Goal: Transaction & Acquisition: Purchase product/service

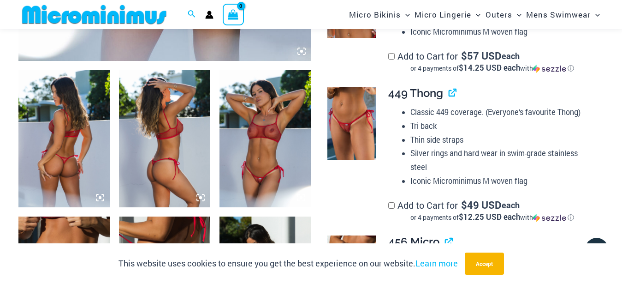
scroll to position [415, 0]
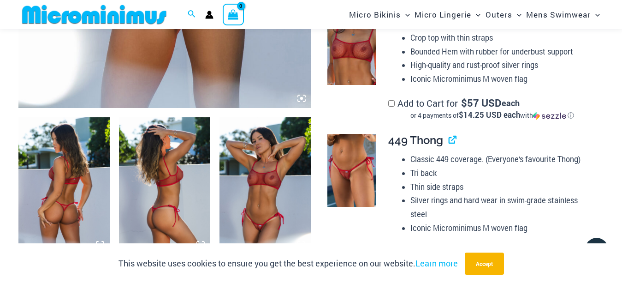
click at [246, 155] on img at bounding box center [265, 185] width 91 height 137
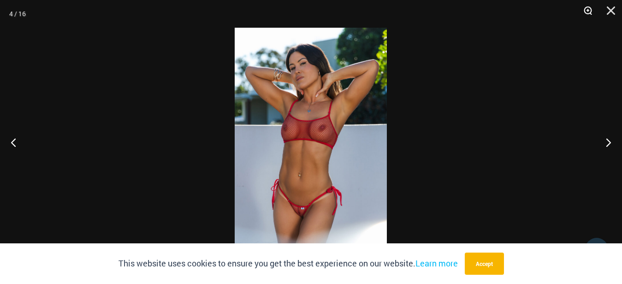
click at [589, 11] on button "Zoom" at bounding box center [584, 14] width 23 height 28
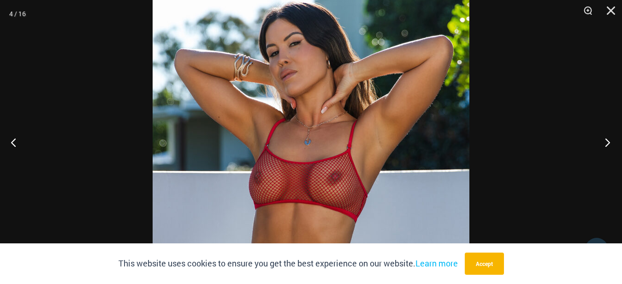
click at [608, 141] on button "Next" at bounding box center [605, 142] width 35 height 46
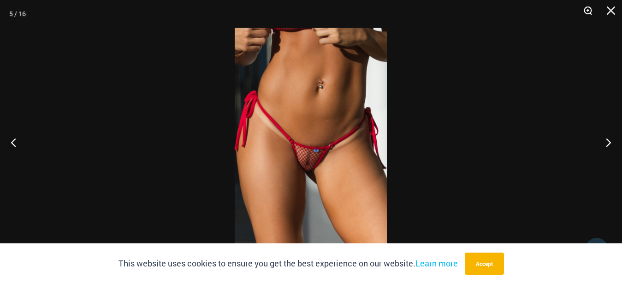
click at [585, 10] on button "Zoom" at bounding box center [584, 14] width 23 height 28
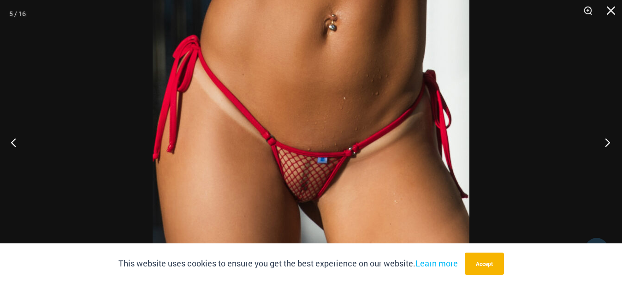
click at [612, 139] on button "Next" at bounding box center [605, 142] width 35 height 46
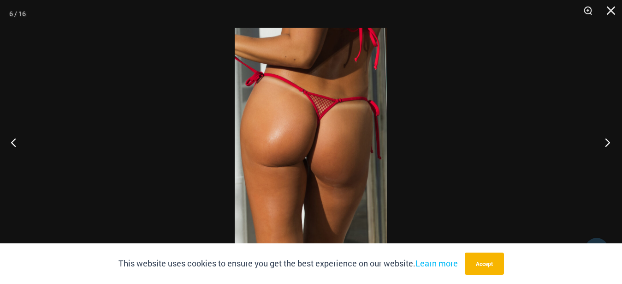
click at [608, 143] on button "Next" at bounding box center [605, 142] width 35 height 46
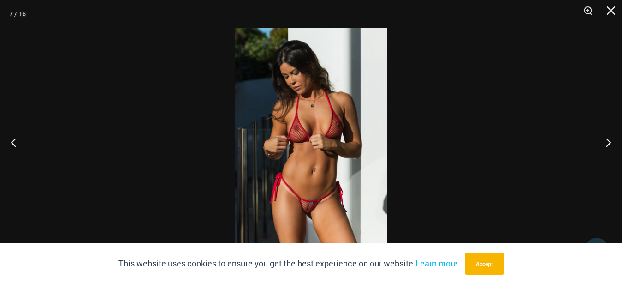
click at [309, 103] on img at bounding box center [311, 142] width 152 height 228
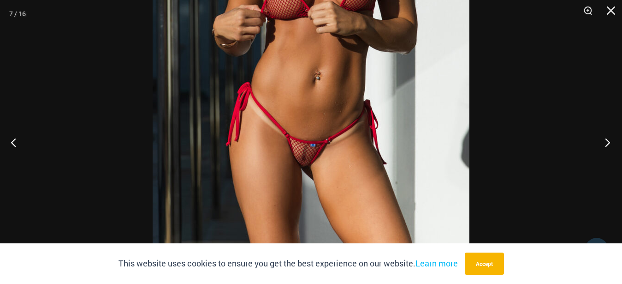
click at [608, 139] on button "Next" at bounding box center [605, 142] width 35 height 46
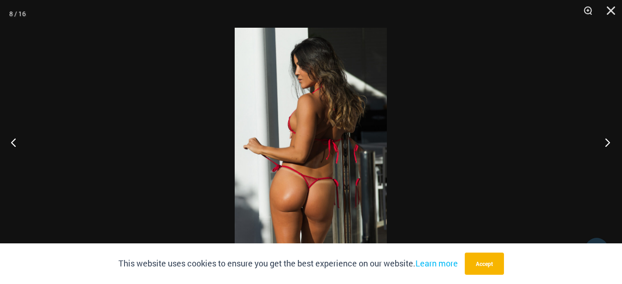
click at [607, 139] on button "Next" at bounding box center [605, 142] width 35 height 46
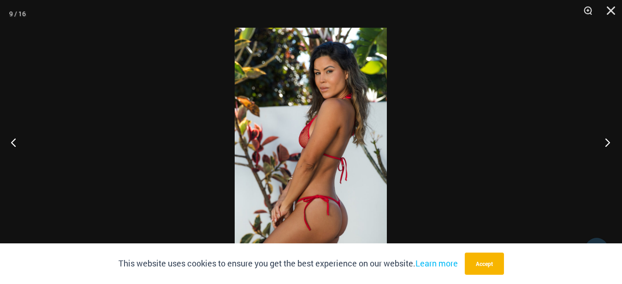
click at [609, 142] on button "Next" at bounding box center [605, 142] width 35 height 46
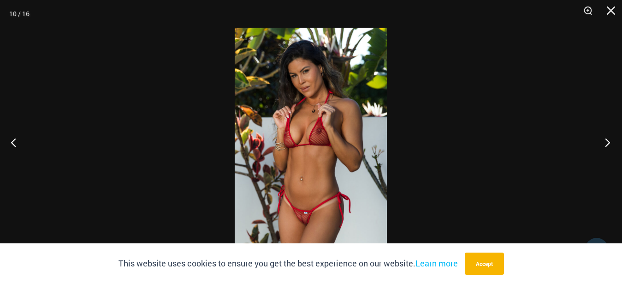
click at [610, 142] on button "Next" at bounding box center [605, 142] width 35 height 46
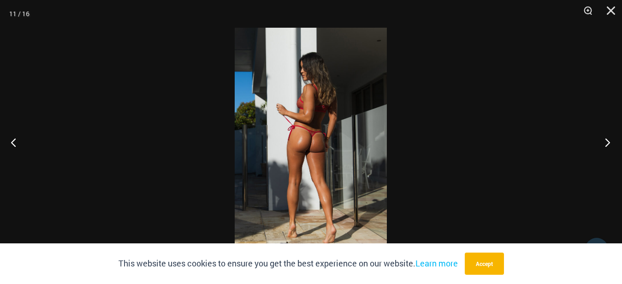
click at [610, 141] on button "Next" at bounding box center [605, 142] width 35 height 46
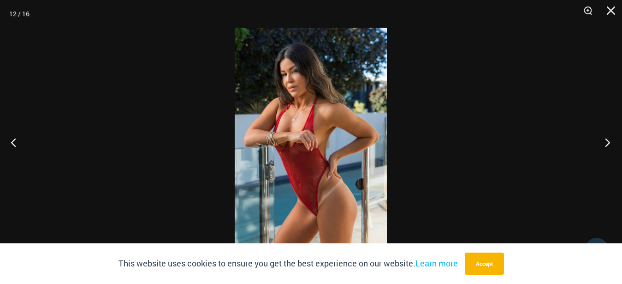
click at [614, 137] on button "Next" at bounding box center [605, 142] width 35 height 46
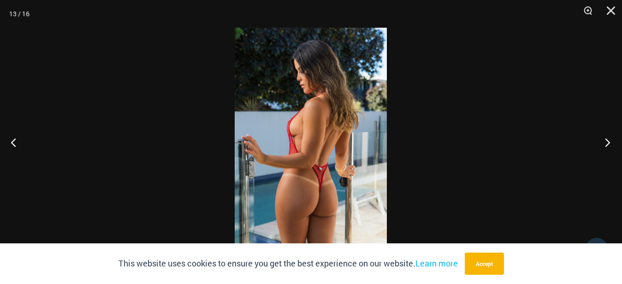
click at [609, 139] on button "Next" at bounding box center [605, 142] width 35 height 46
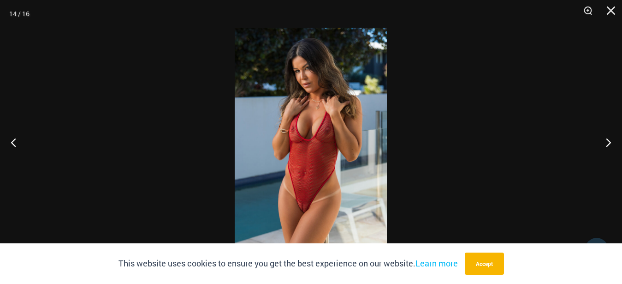
click at [271, 120] on img at bounding box center [311, 142] width 152 height 228
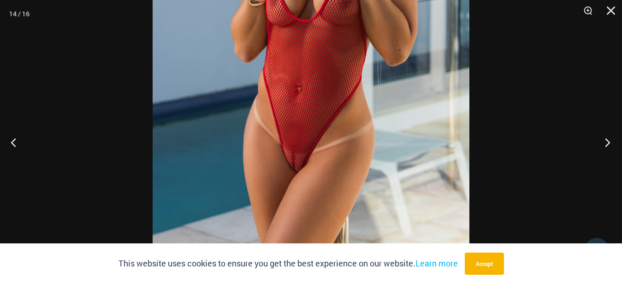
click at [609, 141] on button "Next" at bounding box center [605, 142] width 35 height 46
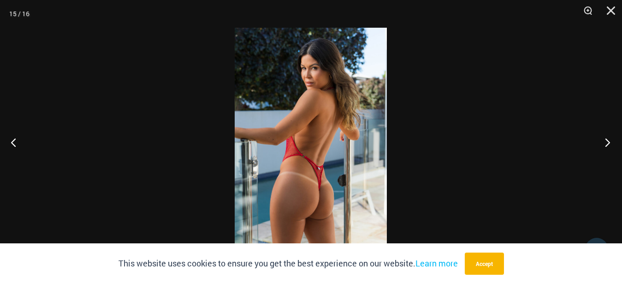
click at [608, 139] on button "Next" at bounding box center [605, 142] width 35 height 46
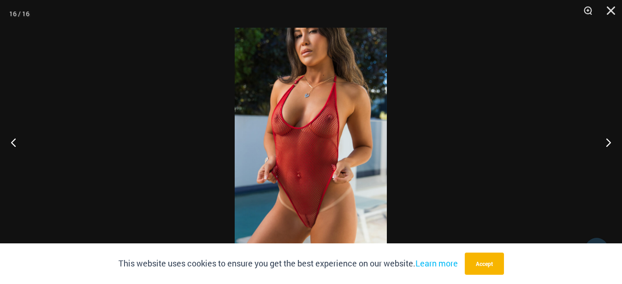
click at [287, 120] on img at bounding box center [311, 142] width 152 height 228
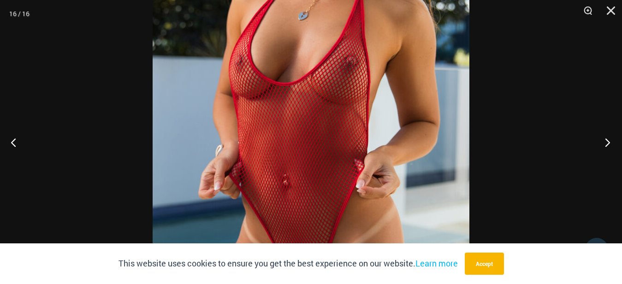
click at [609, 142] on button "Next" at bounding box center [605, 142] width 35 height 46
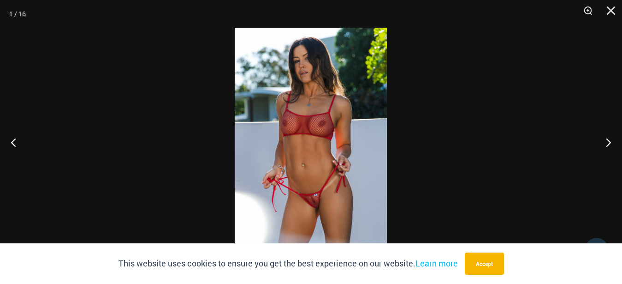
click at [308, 130] on img at bounding box center [311, 142] width 152 height 228
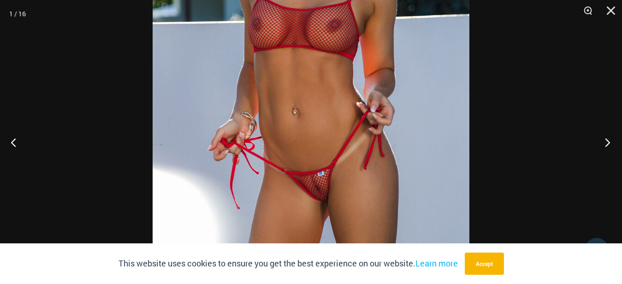
click at [608, 141] on button "Next" at bounding box center [605, 142] width 35 height 46
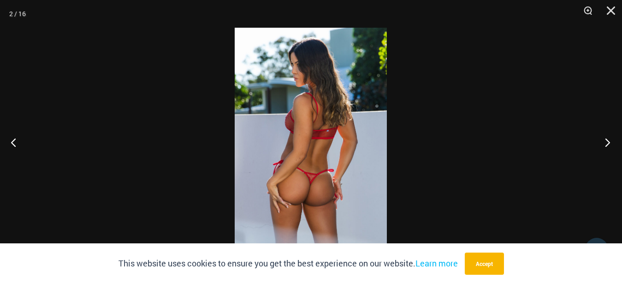
click at [607, 143] on button "Next" at bounding box center [605, 142] width 35 height 46
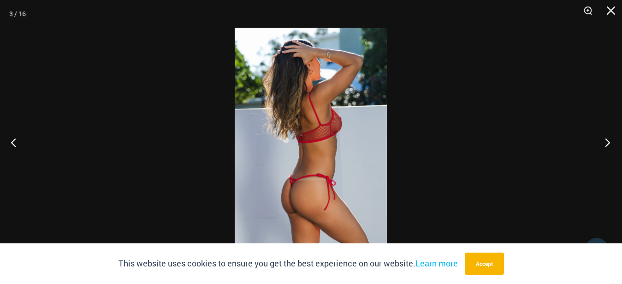
click at [609, 143] on button "Next" at bounding box center [605, 142] width 35 height 46
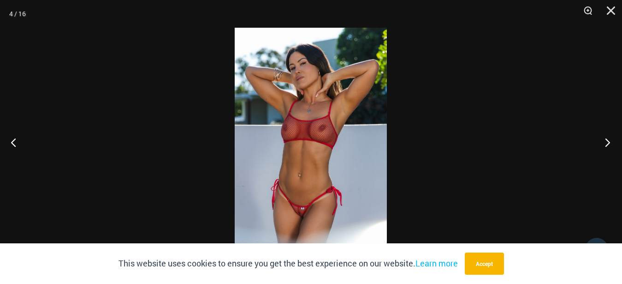
click at [611, 141] on button "Next" at bounding box center [605, 142] width 35 height 46
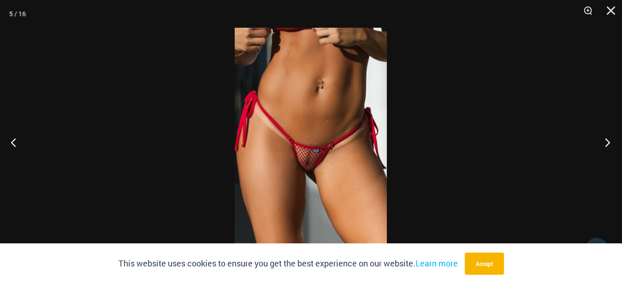
click at [612, 139] on button "Next" at bounding box center [605, 142] width 35 height 46
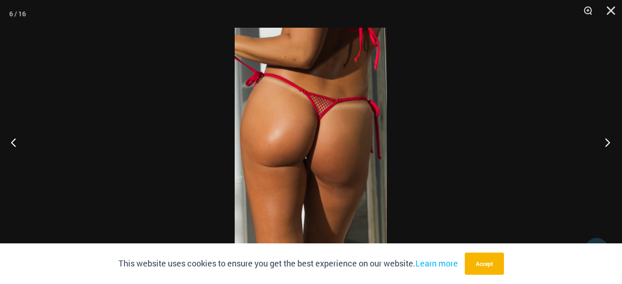
click at [609, 142] on button "Next" at bounding box center [605, 142] width 35 height 46
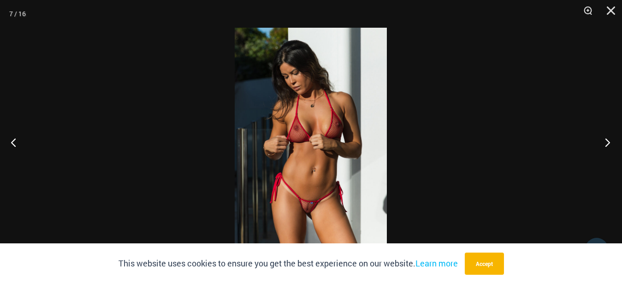
click at [610, 140] on button "Next" at bounding box center [605, 142] width 35 height 46
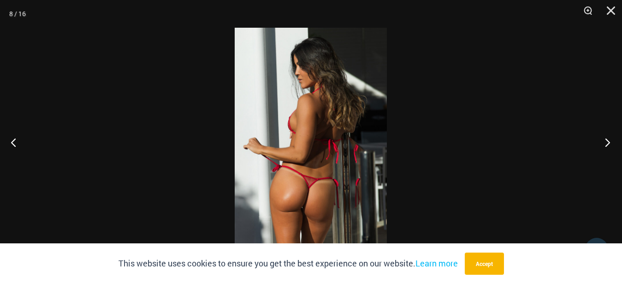
click at [610, 140] on button "Next" at bounding box center [605, 142] width 35 height 46
